Goal: Transaction & Acquisition: Book appointment/travel/reservation

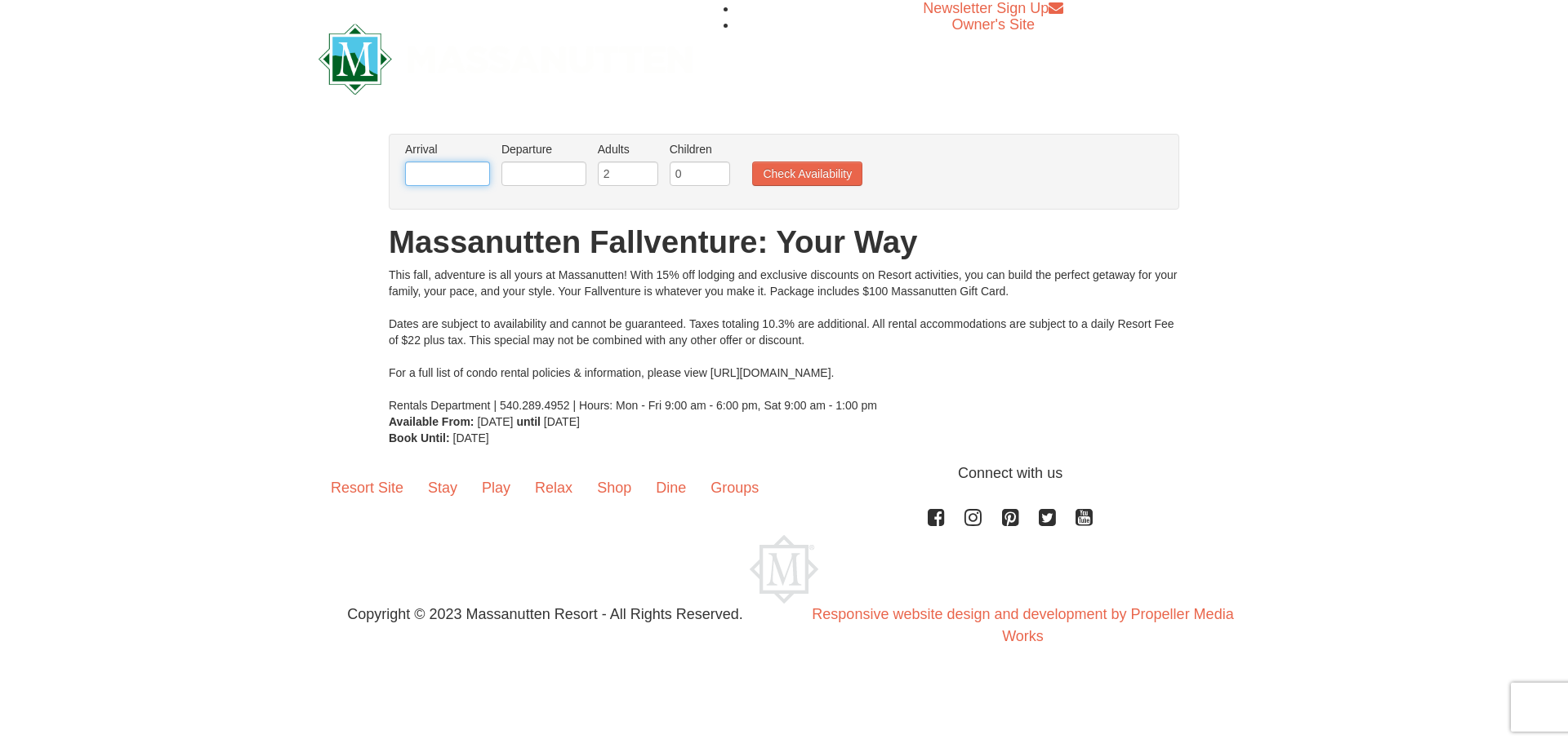
click at [428, 173] on input "text" at bounding box center [448, 173] width 85 height 25
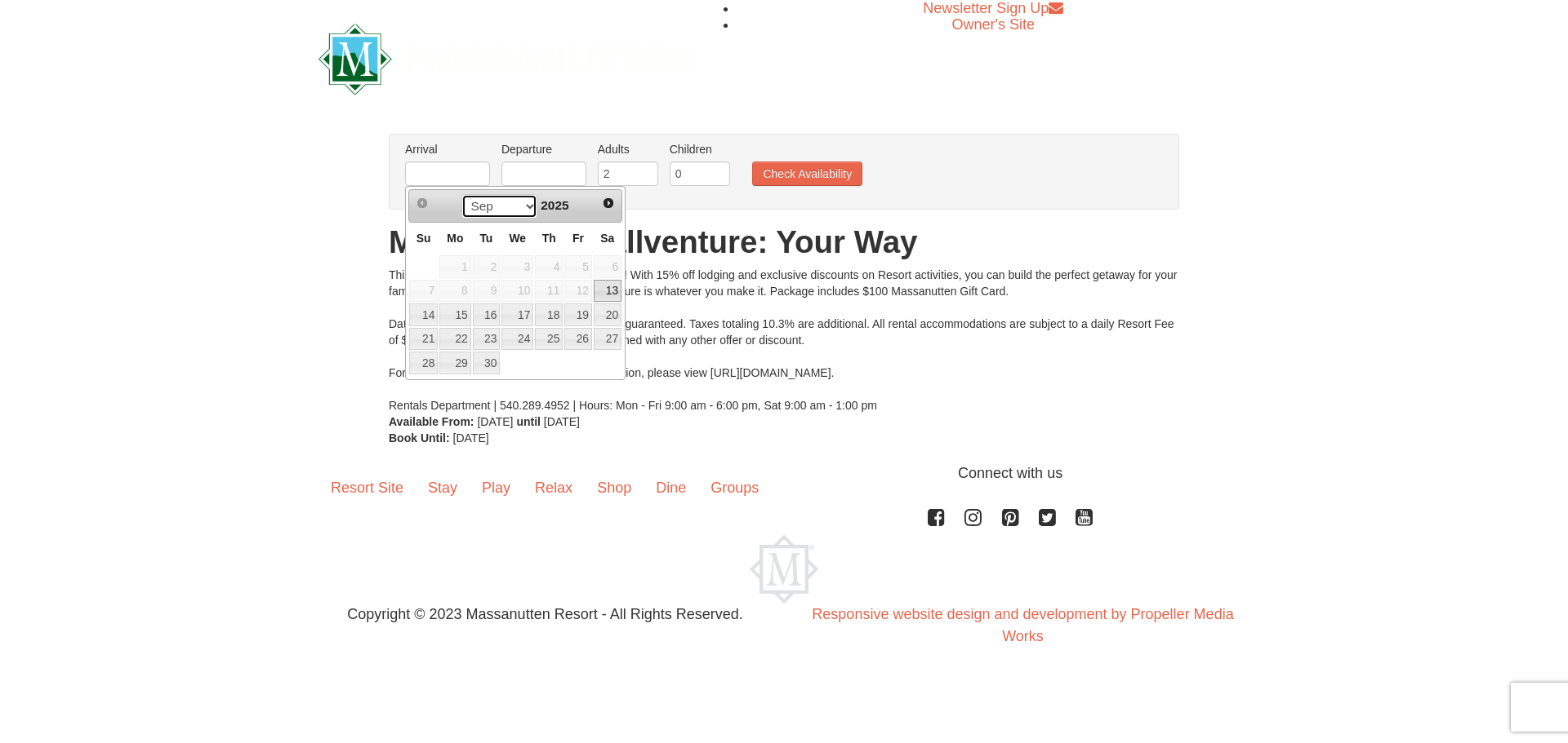
click at [522, 206] on select "Sep Oct Nov Dec" at bounding box center [499, 206] width 76 height 25
click at [512, 358] on link "26" at bounding box center [517, 363] width 32 height 23
type input "[DATE]"
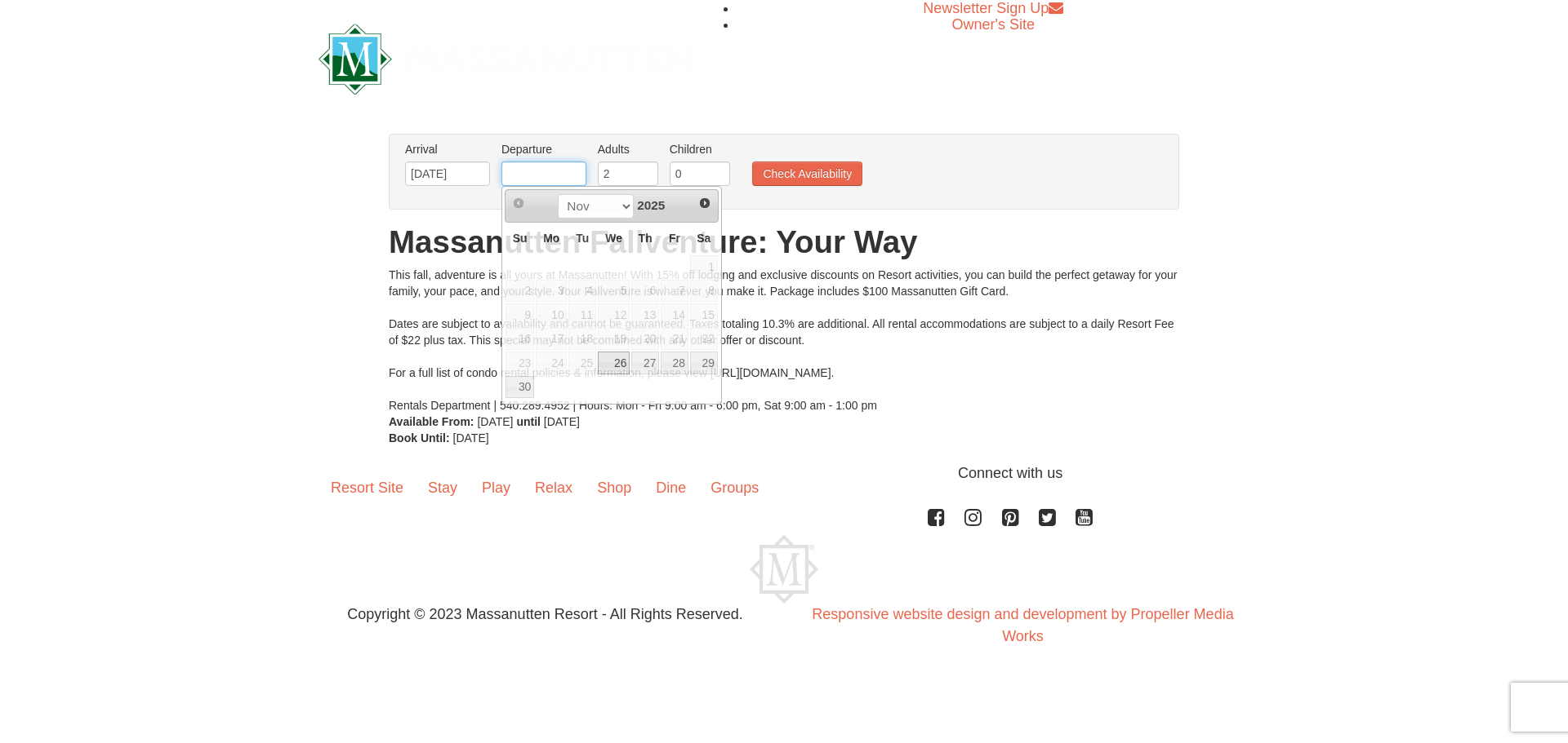
click at [549, 177] on input "text" at bounding box center [544, 173] width 85 height 25
click at [708, 369] on link "29" at bounding box center [704, 363] width 28 height 23
type input "[DATE]"
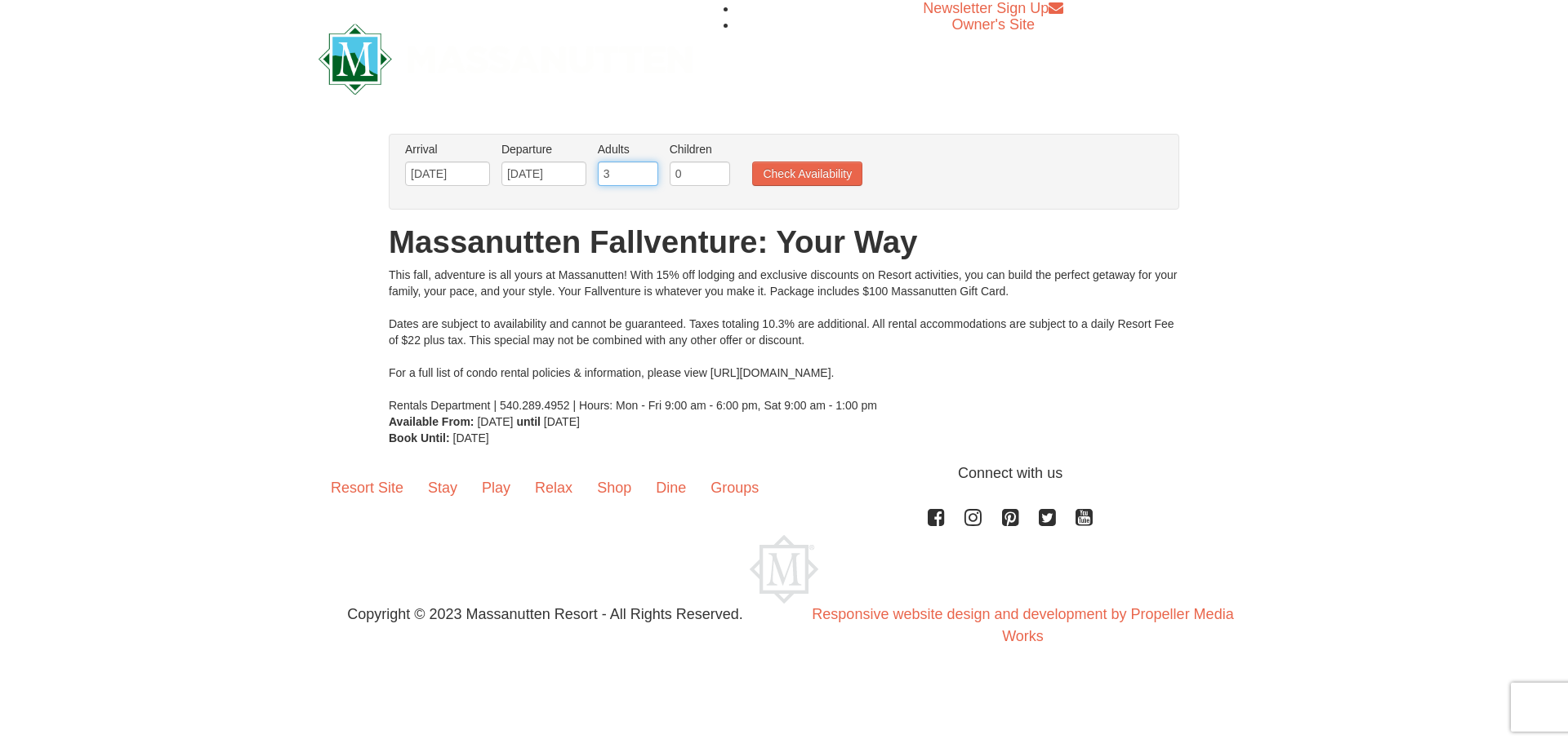
type input "3"
click at [645, 166] on input "3" at bounding box center [627, 173] width 60 height 25
click at [794, 174] on button "Check Availability" at bounding box center [807, 173] width 110 height 25
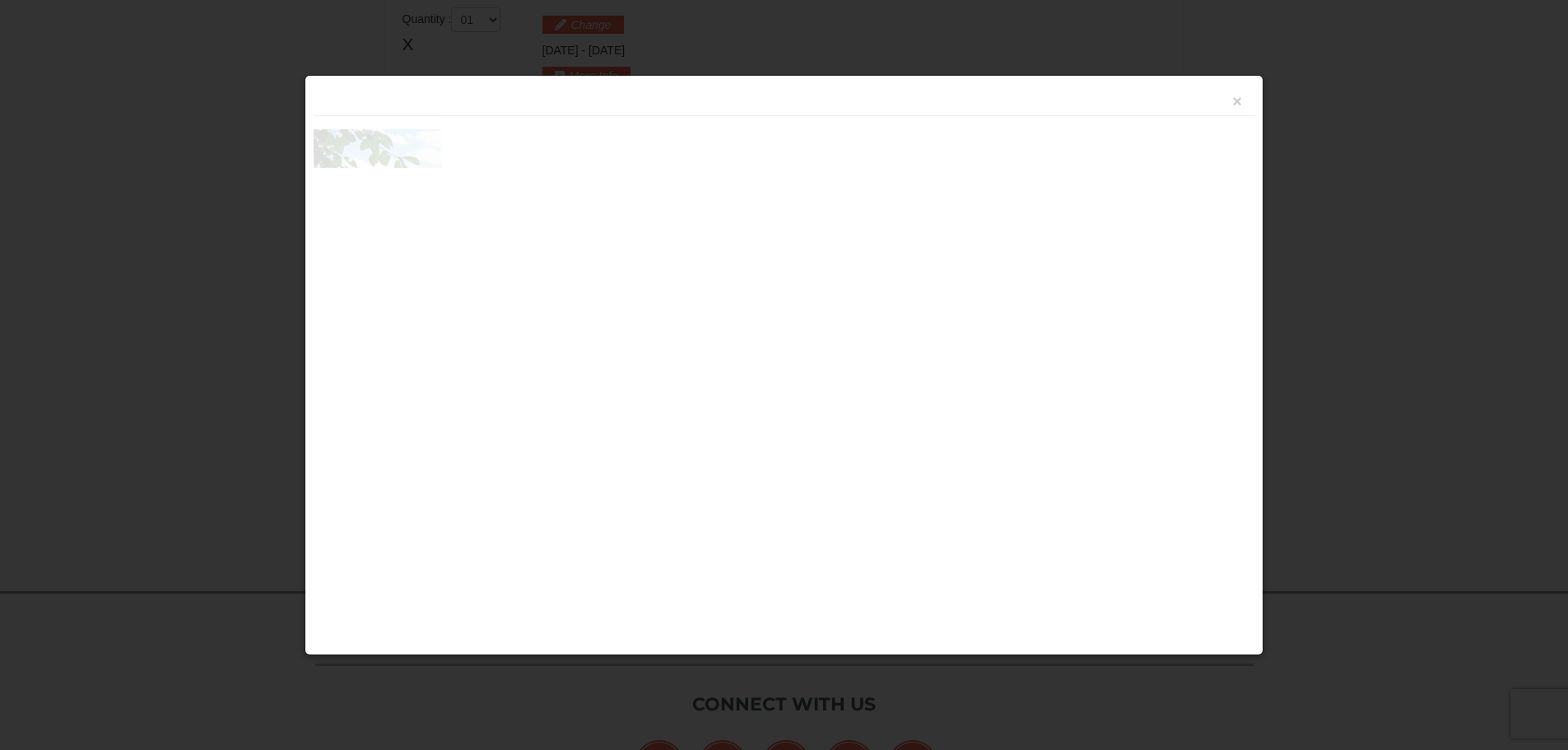
scroll to position [504, 0]
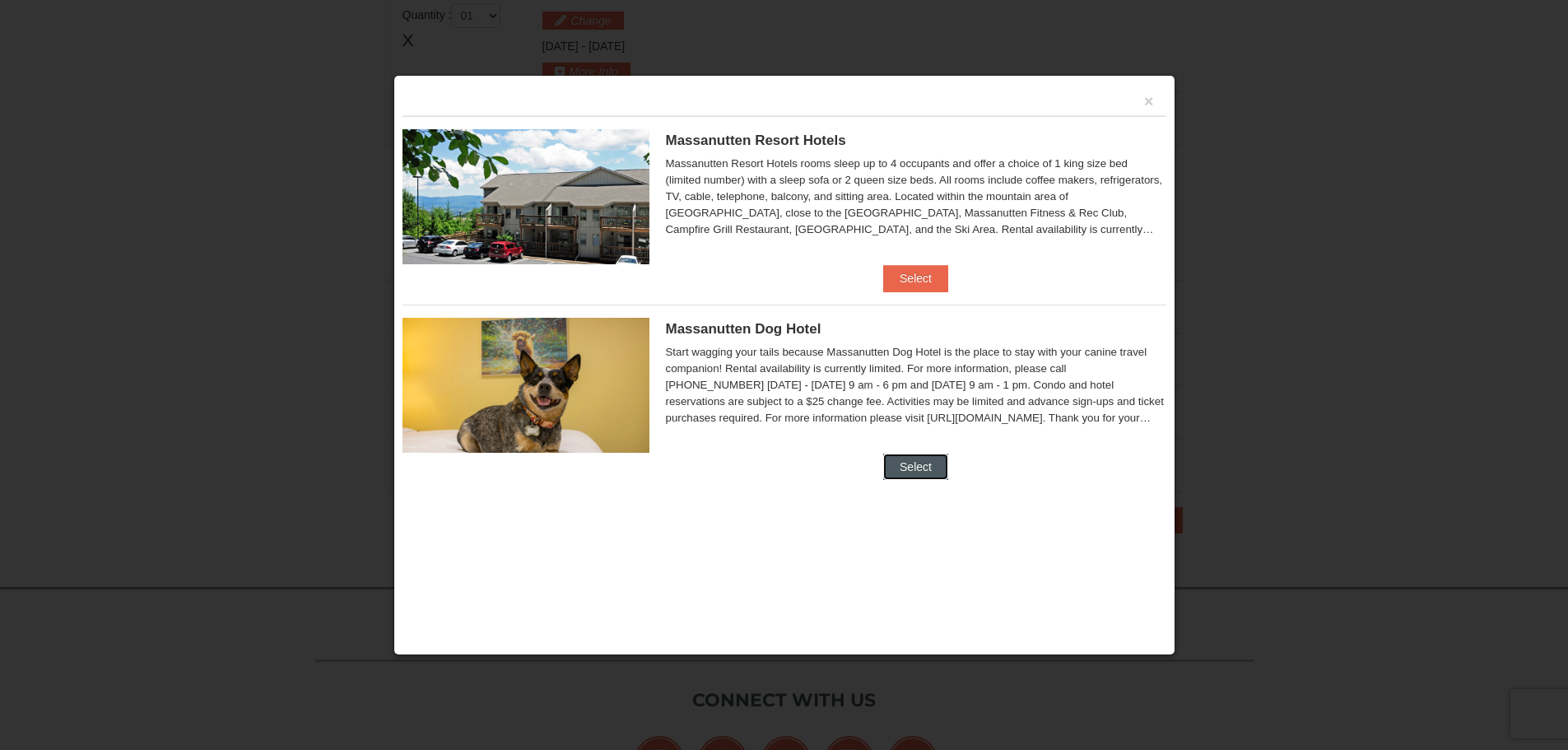
click at [921, 470] on button "Select" at bounding box center [915, 467] width 65 height 26
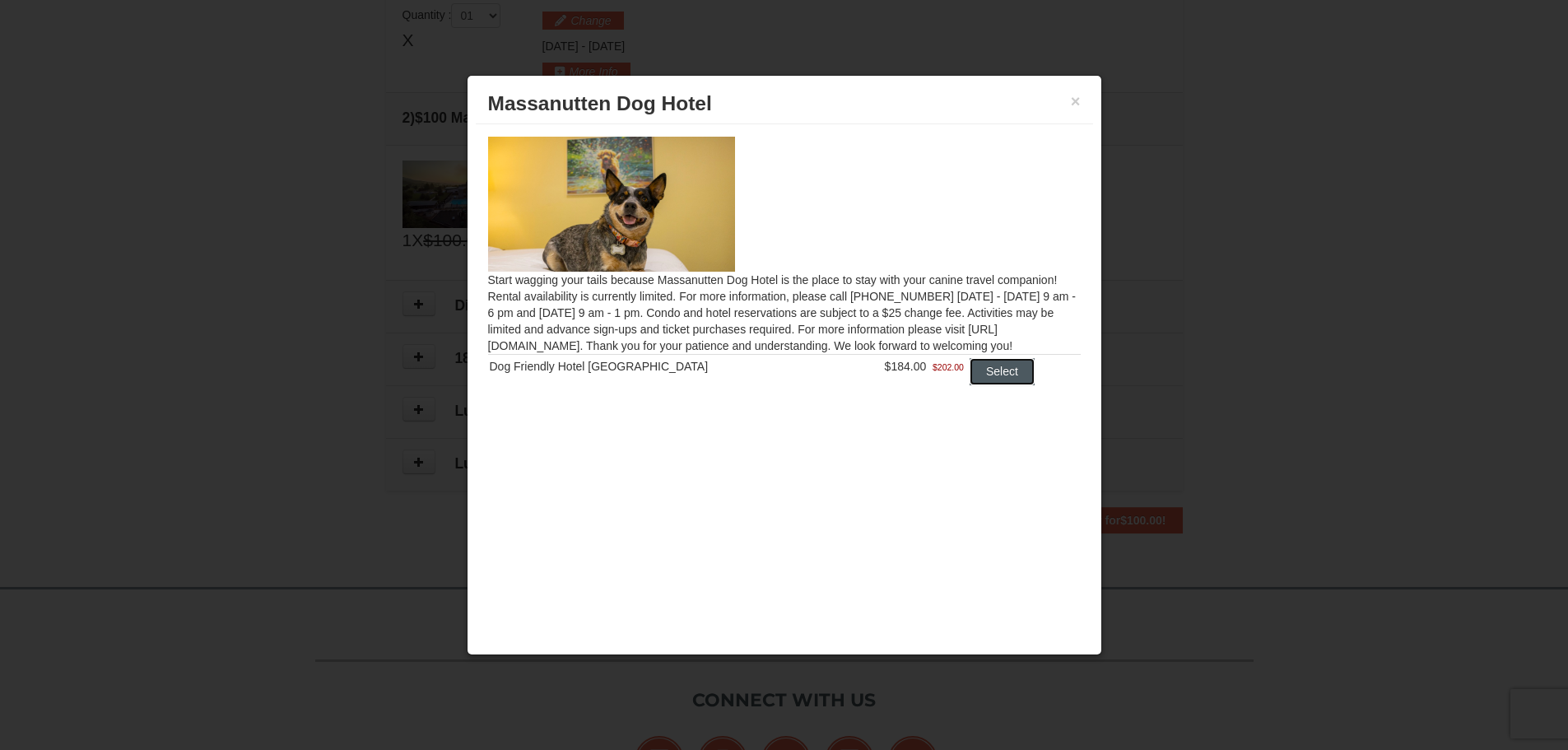
click at [969, 376] on button "Select" at bounding box center [1001, 371] width 65 height 26
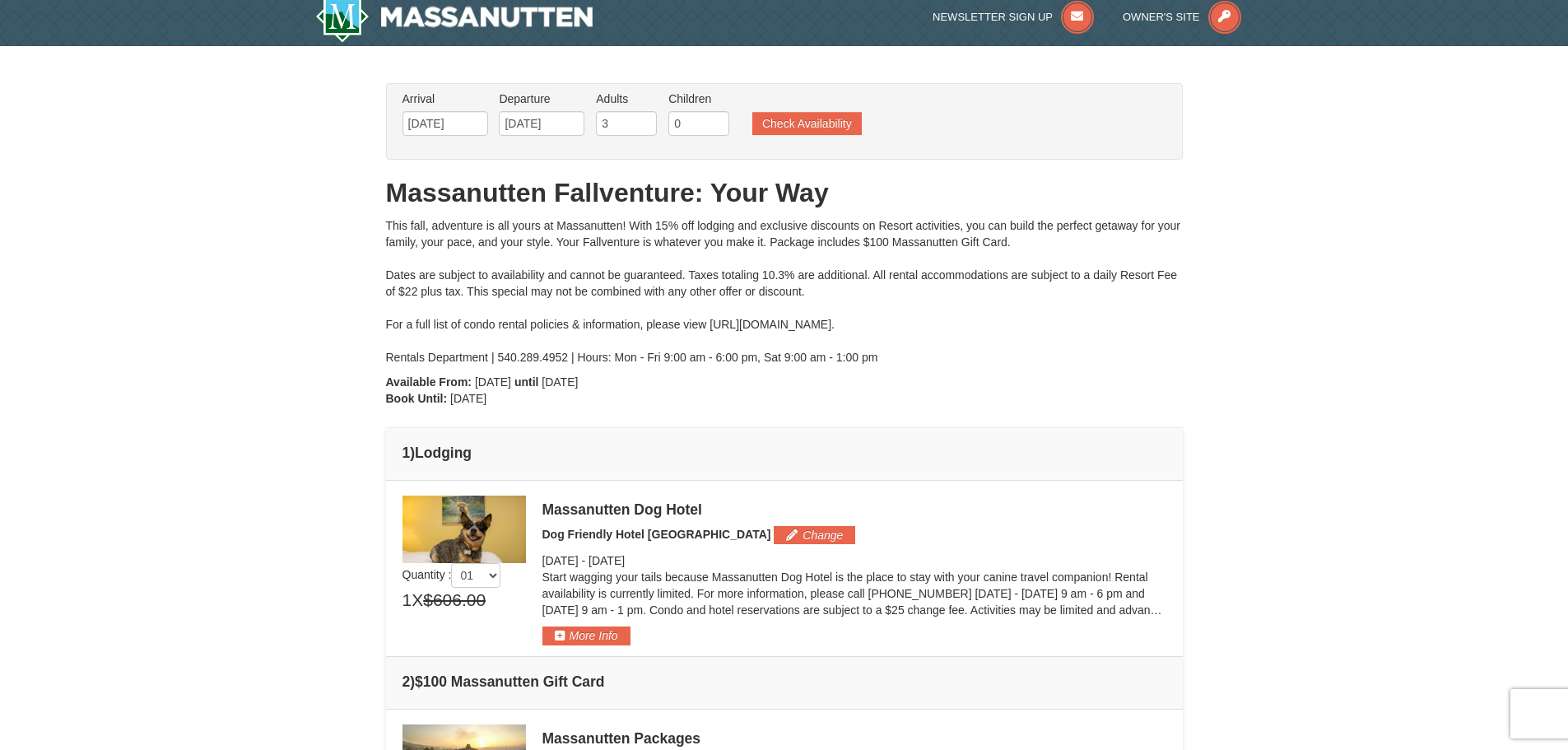
scroll to position [0, 0]
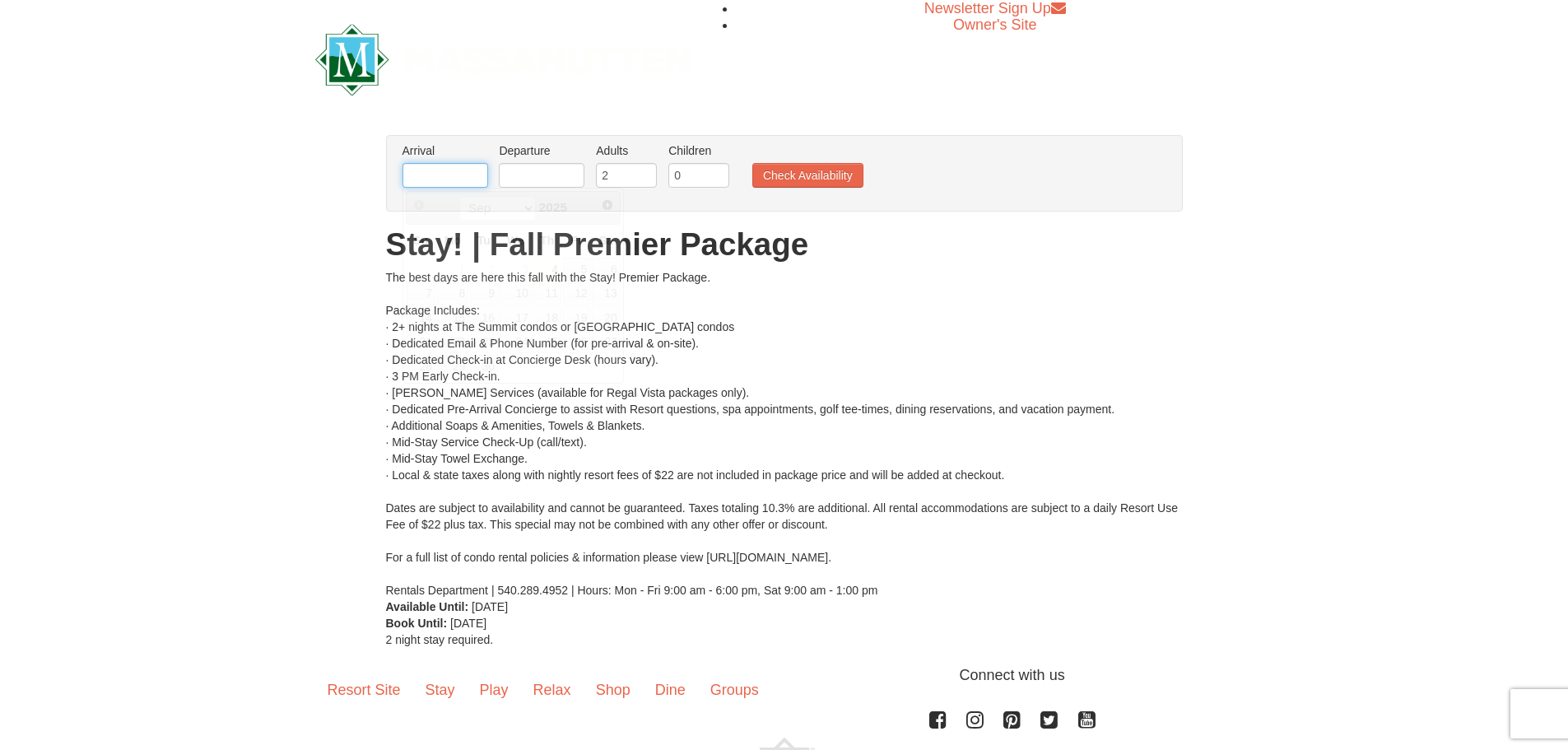
click at [442, 171] on input "text" at bounding box center [446, 175] width 86 height 25
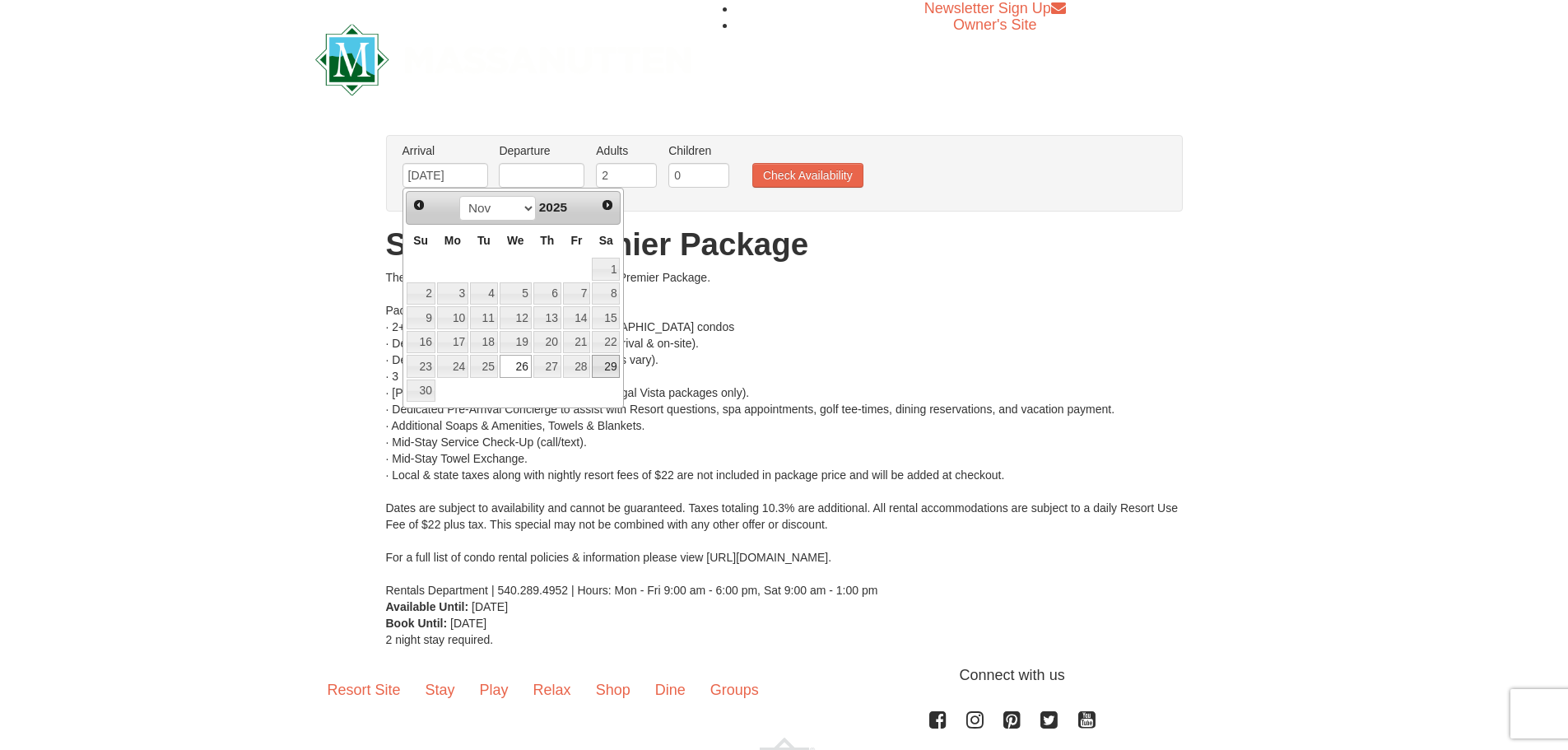
click at [604, 365] on link "29" at bounding box center [606, 366] width 28 height 23
drag, startPoint x: 468, startPoint y: 171, endPoint x: 362, endPoint y: 160, distance: 106.6
click at [362, 160] on div "× From: To: Adults: 2 Children: 0 Change Arrival Please format dates MM/DD/YYYY…" at bounding box center [784, 392] width 1568 height 546
click at [526, 368] on link "26" at bounding box center [516, 366] width 32 height 23
type input "[DATE]"
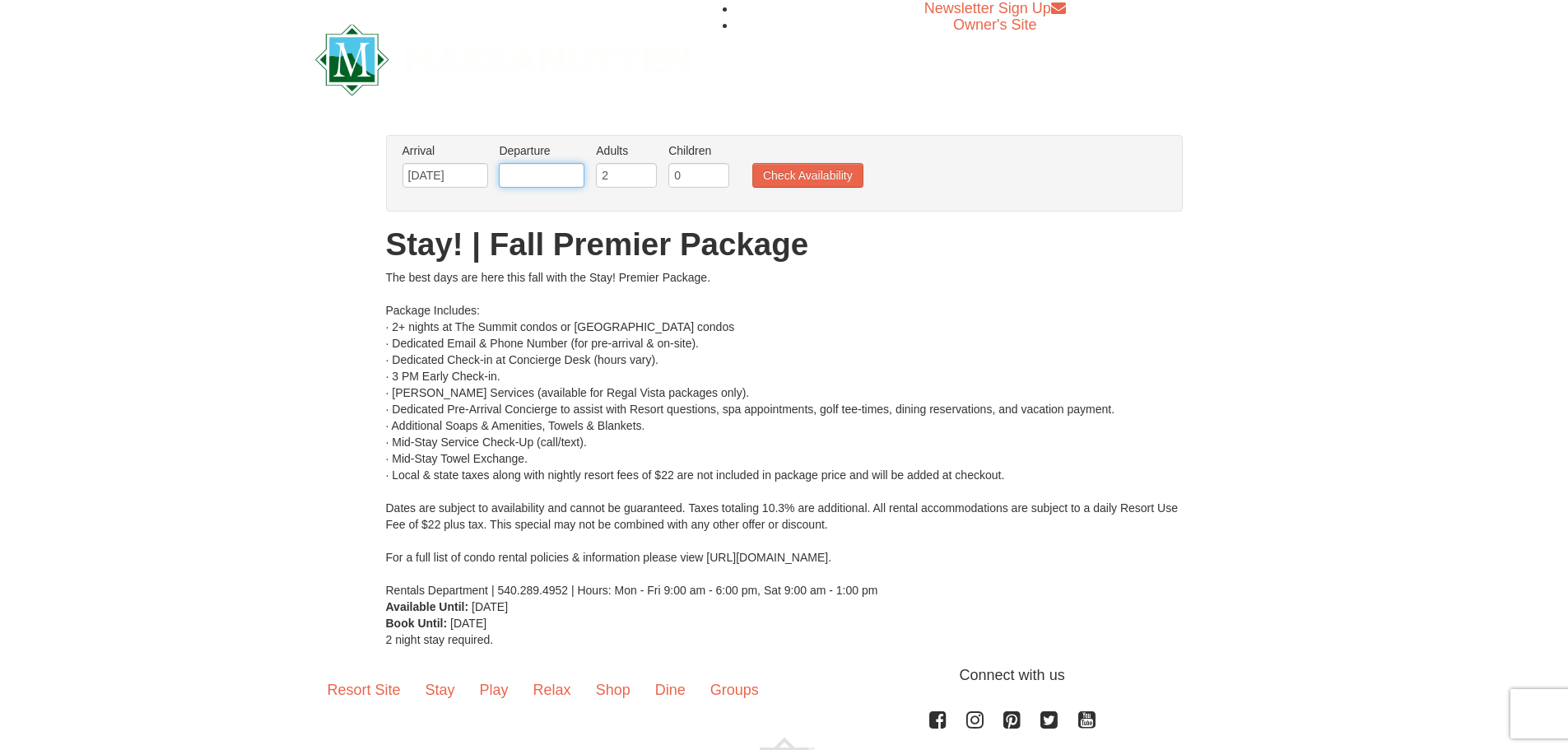
click at [534, 171] on input "text" at bounding box center [542, 175] width 86 height 25
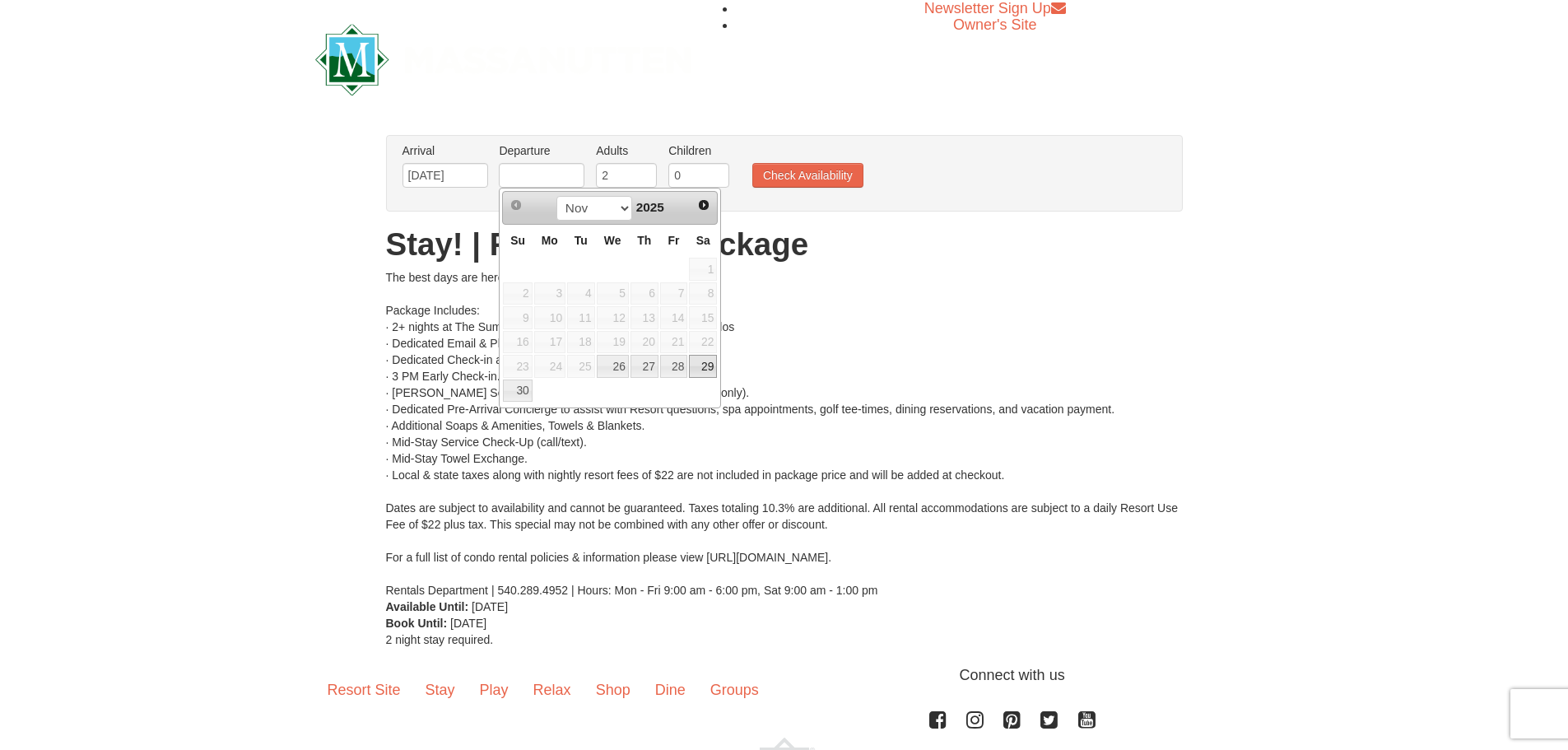
click at [705, 367] on link "29" at bounding box center [703, 366] width 28 height 23
type input "[DATE]"
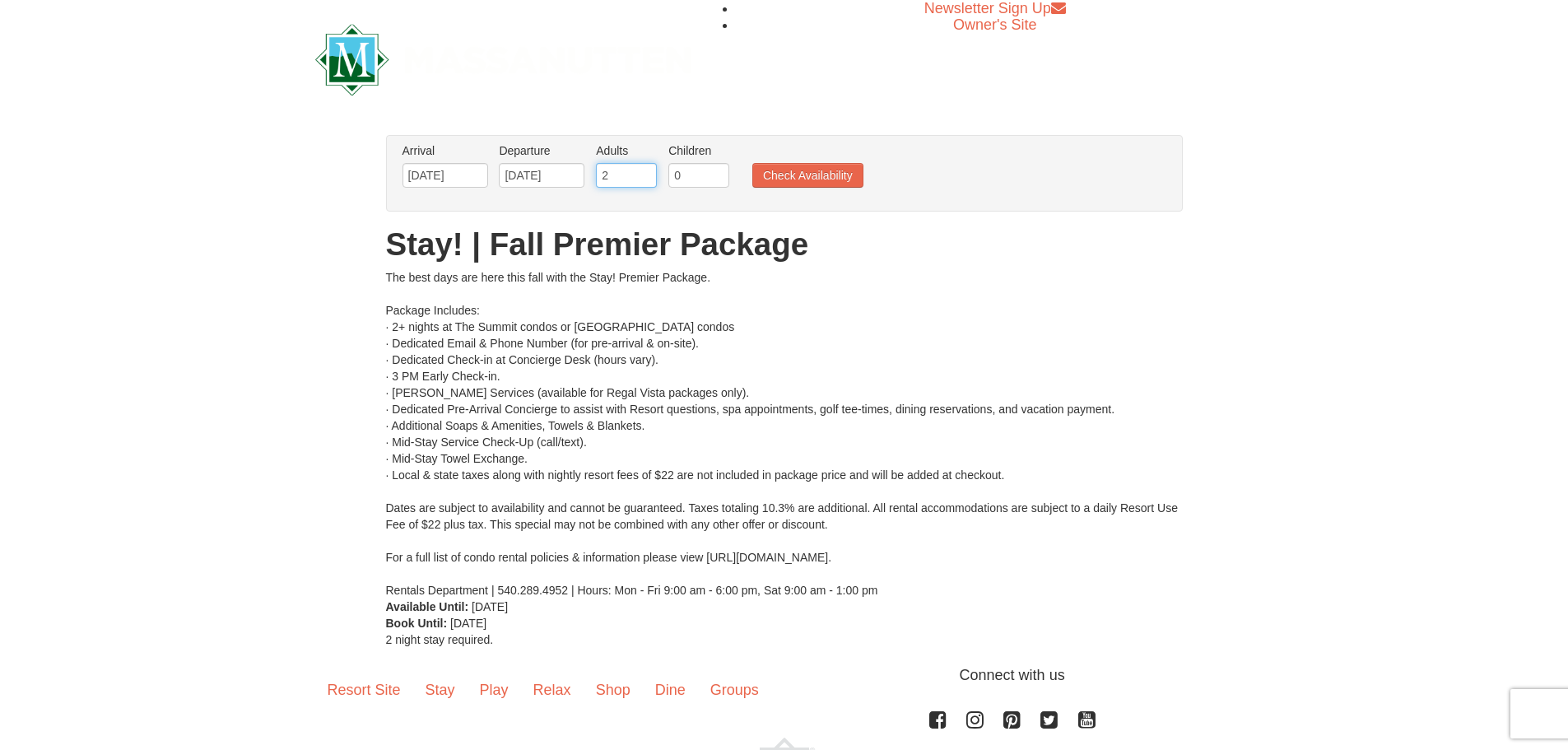
drag, startPoint x: 616, startPoint y: 166, endPoint x: 543, endPoint y: 160, distance: 73.2
click at [543, 160] on ul "Arrival Please format dates MM/DD/YYYY Please format dates MM/DD/YYYY 11/26/202…" at bounding box center [776, 170] width 755 height 54
type input "3"
click at [648, 171] on input "3" at bounding box center [626, 175] width 61 height 25
click at [778, 176] on button "Check Availability" at bounding box center [807, 175] width 111 height 25
